Goal: Task Accomplishment & Management: Manage account settings

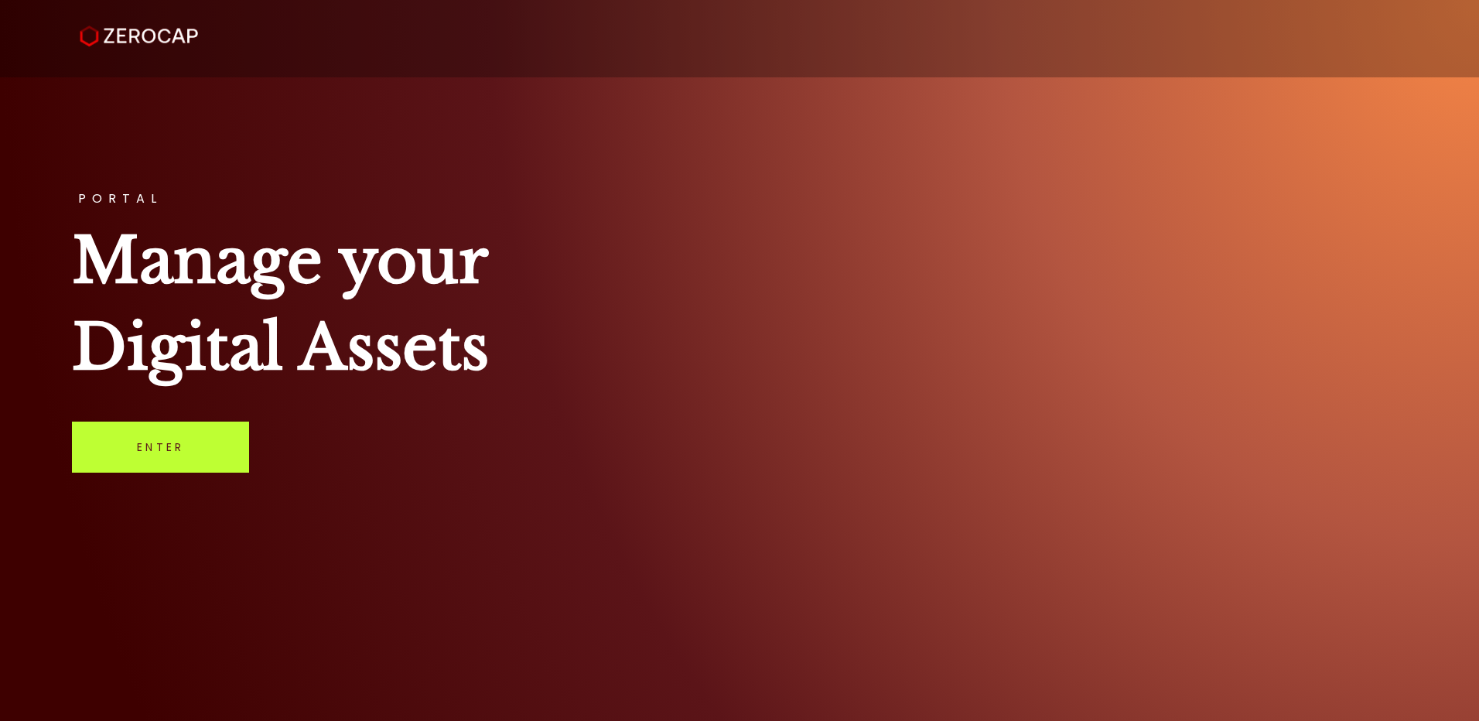
click at [165, 445] on link "Enter" at bounding box center [160, 446] width 177 height 51
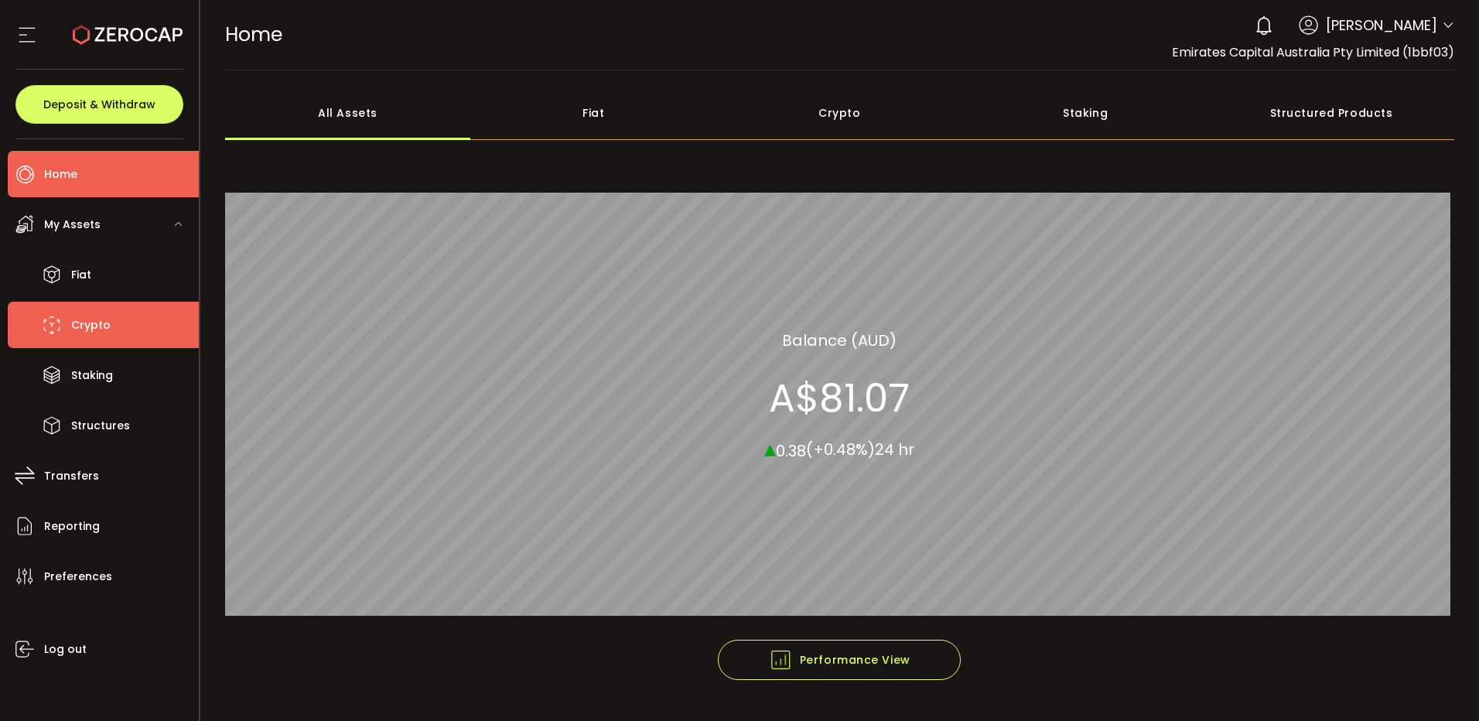
click at [83, 320] on span "Crypto" at bounding box center [90, 325] width 39 height 22
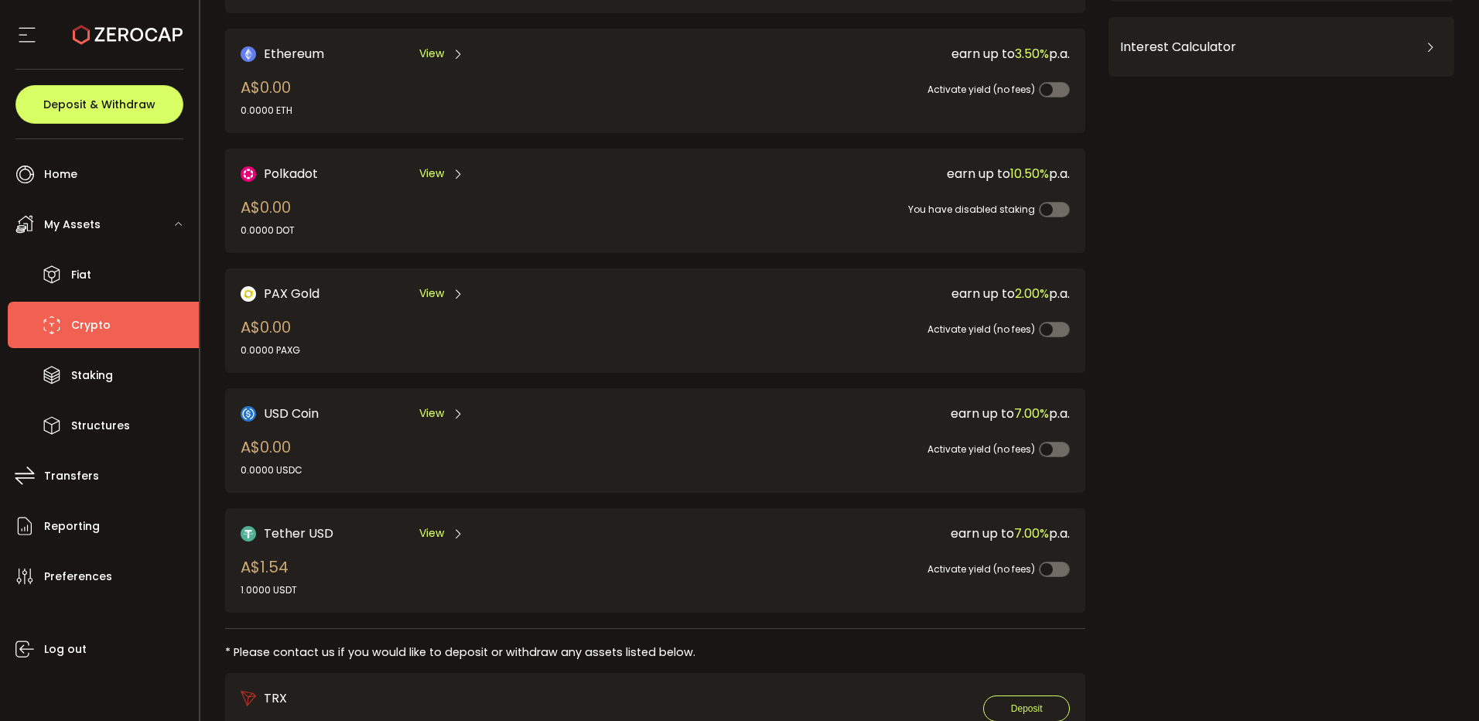
scroll to position [319, 0]
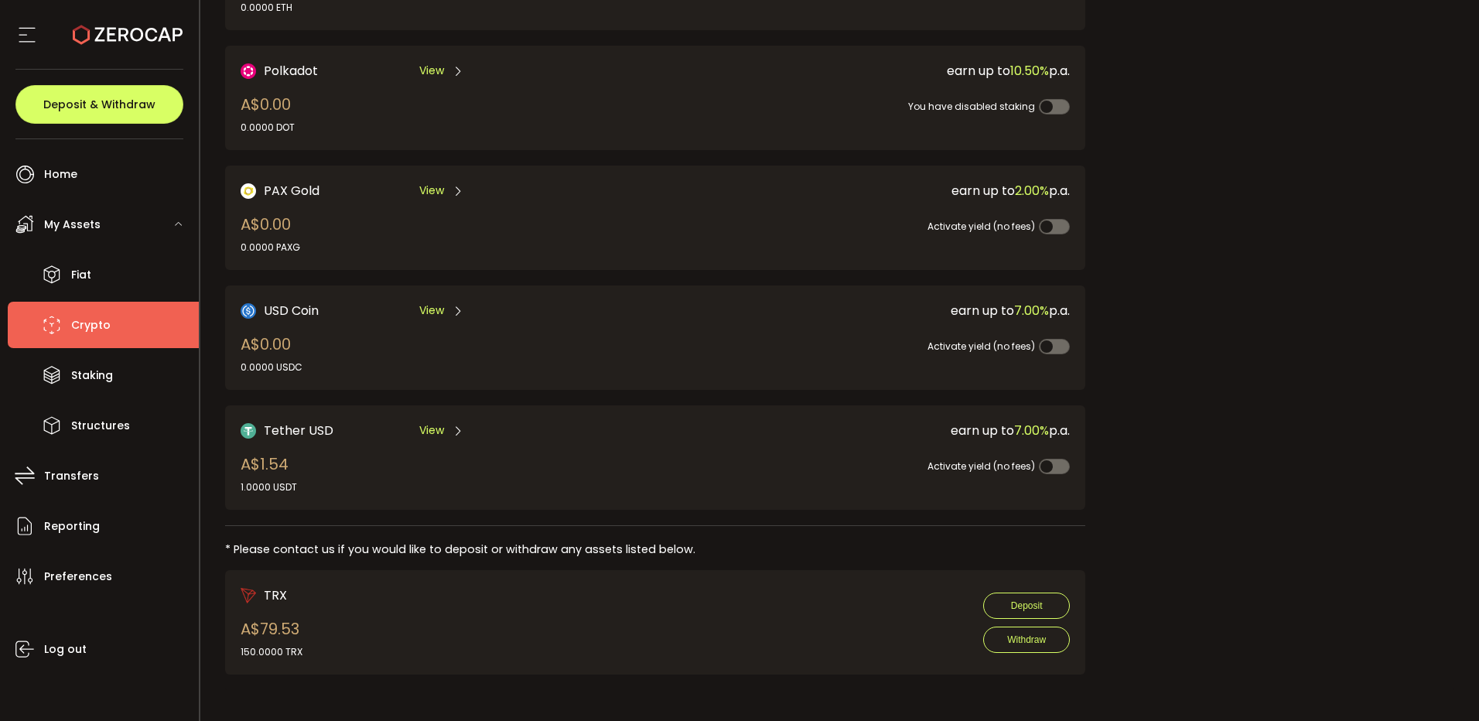
click at [424, 429] on span "View" at bounding box center [431, 430] width 25 height 16
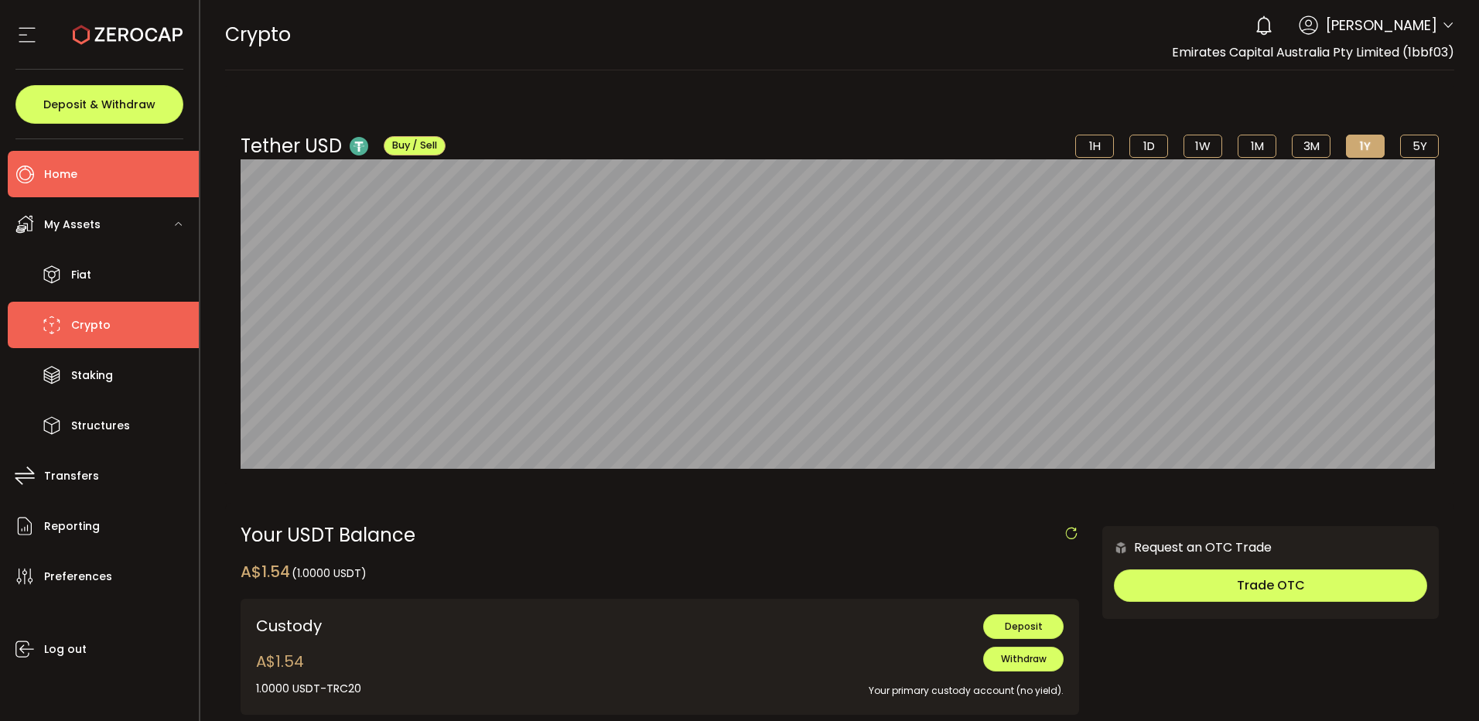
click at [69, 179] on span "Home" at bounding box center [60, 174] width 33 height 22
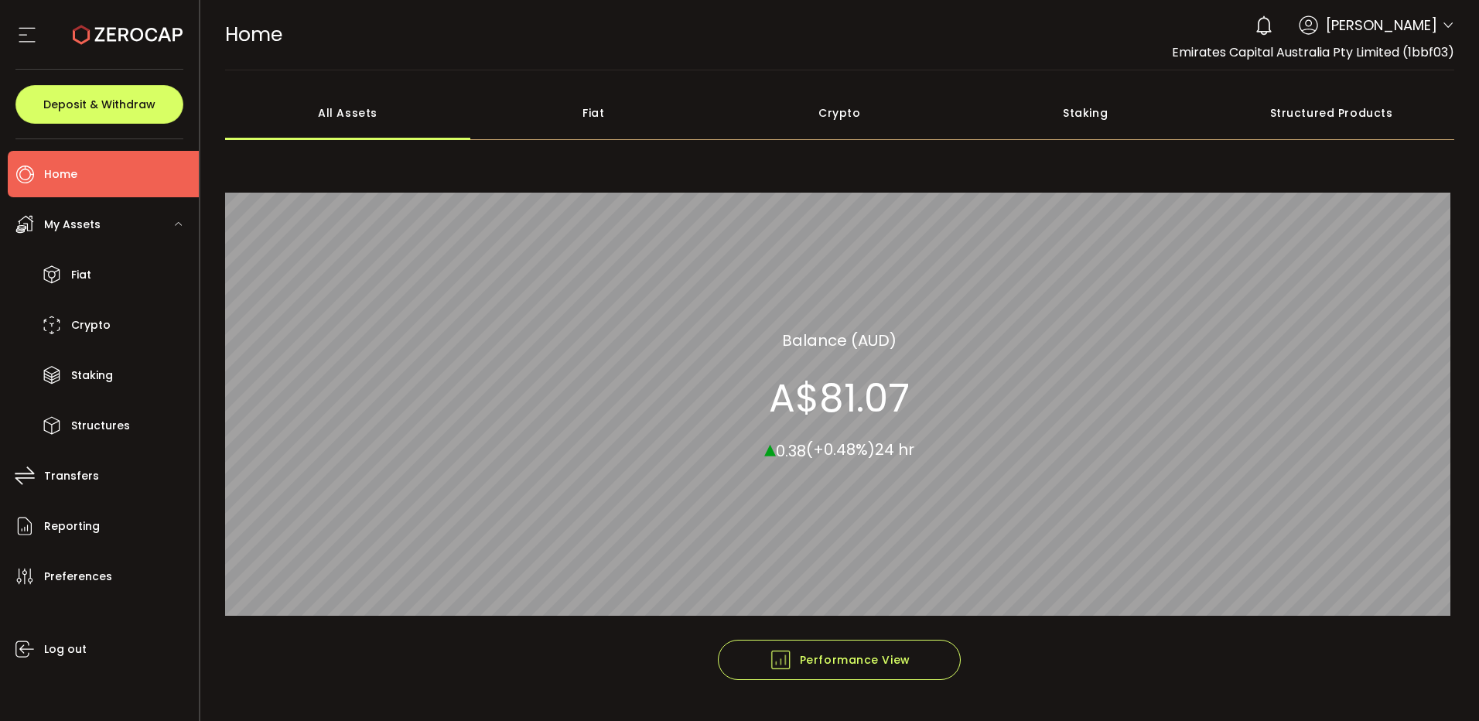
click at [593, 104] on div "Fiat" at bounding box center [593, 113] width 246 height 54
click at [831, 106] on div "Crypto" at bounding box center [839, 113] width 246 height 54
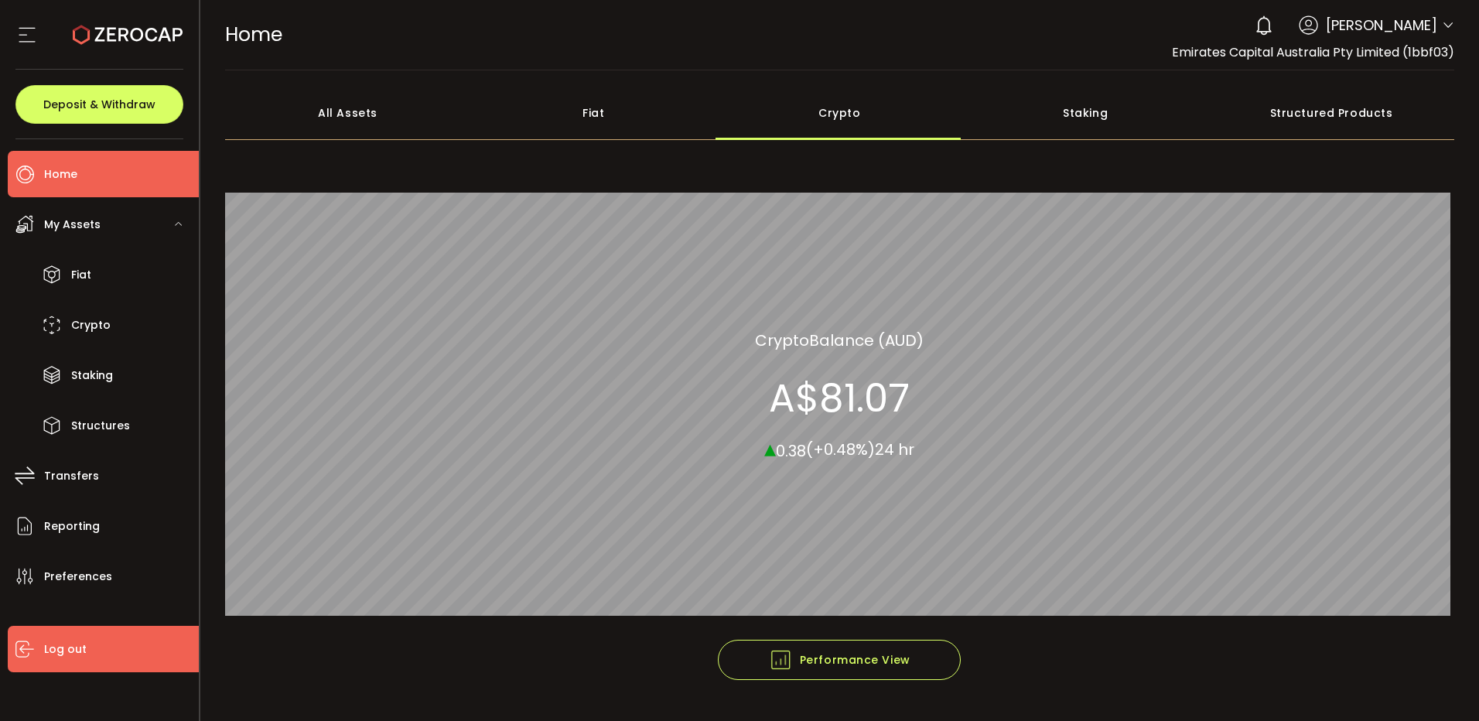
click at [53, 640] on span "Log out" at bounding box center [65, 649] width 43 height 22
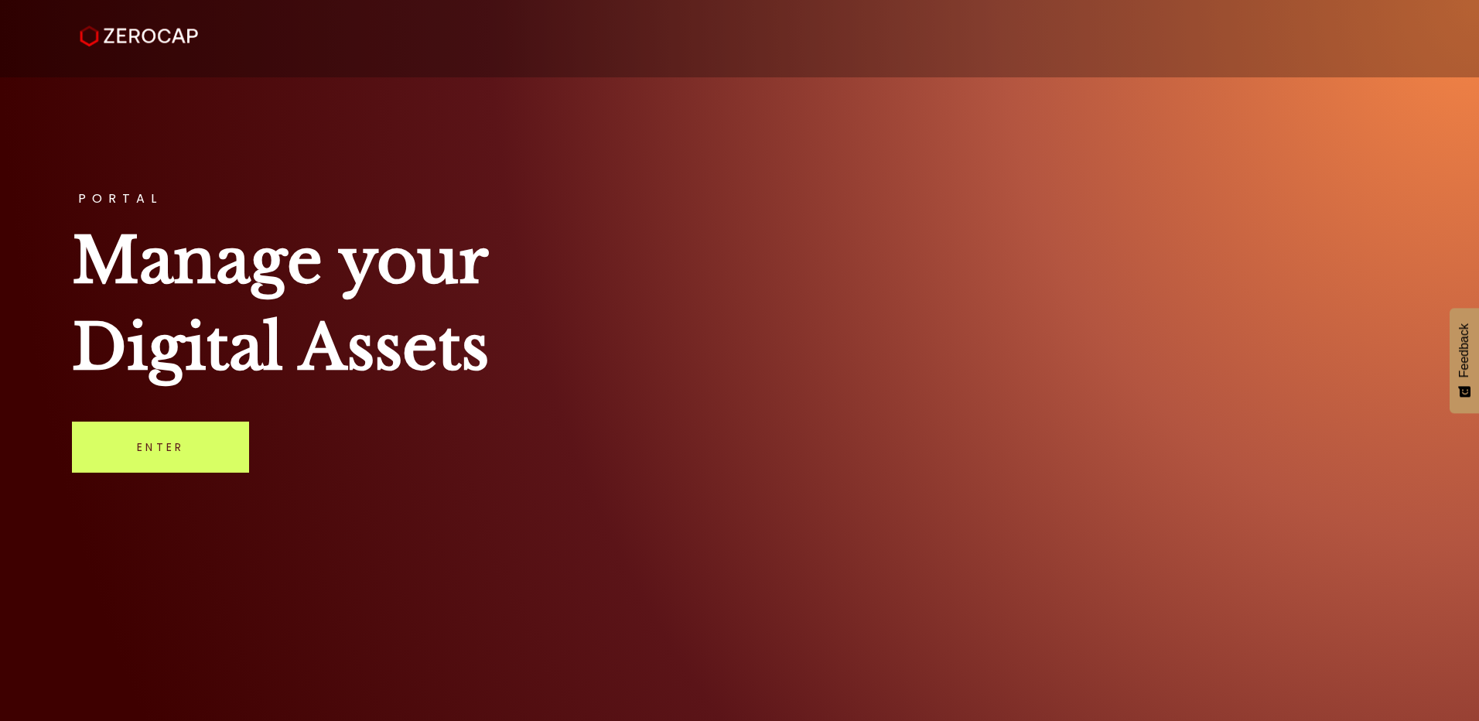
click at [1013, 442] on div "PORTAL Manage your Digital Assets Enter" at bounding box center [739, 360] width 1479 height 721
